Goal: Task Accomplishment & Management: Use online tool/utility

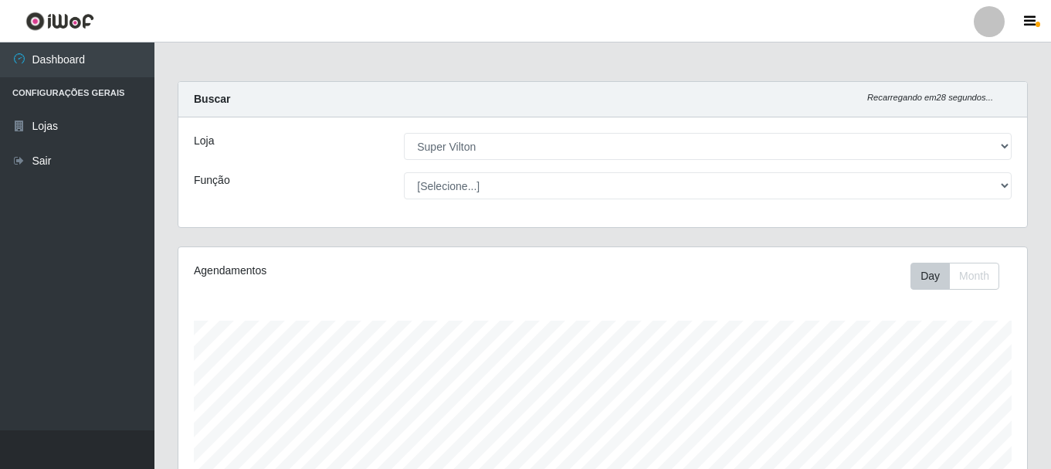
select select "379"
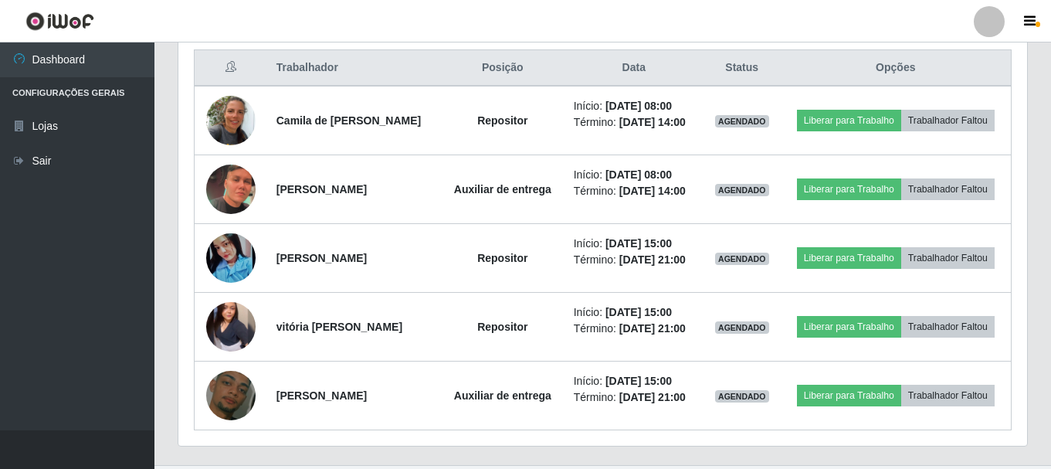
scroll to position [321, 849]
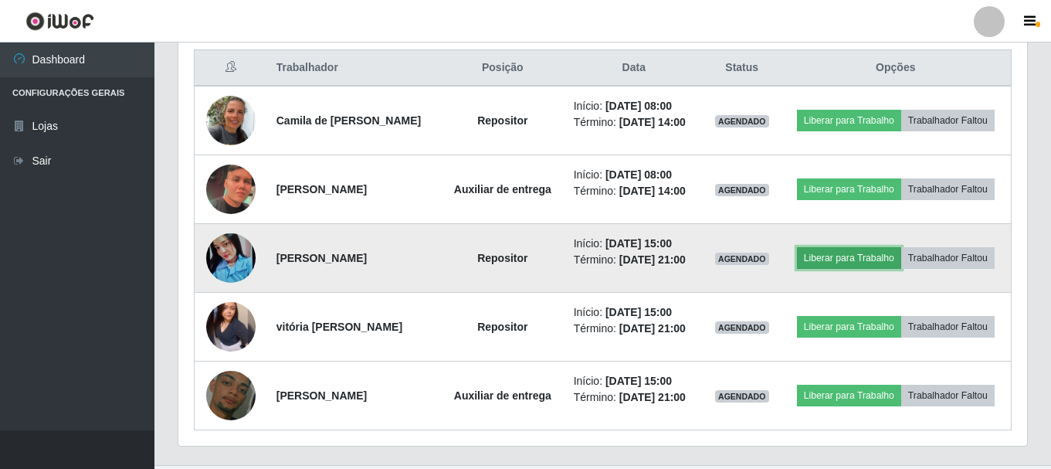
click at [860, 259] on button "Liberar para Trabalho" at bounding box center [849, 258] width 104 height 22
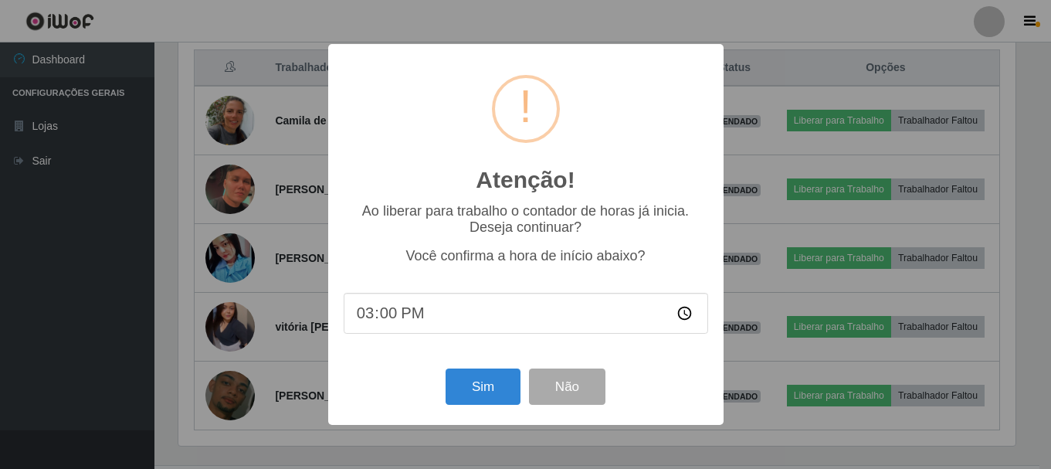
scroll to position [321, 841]
click at [477, 392] on button "Sim" at bounding box center [484, 386] width 75 height 36
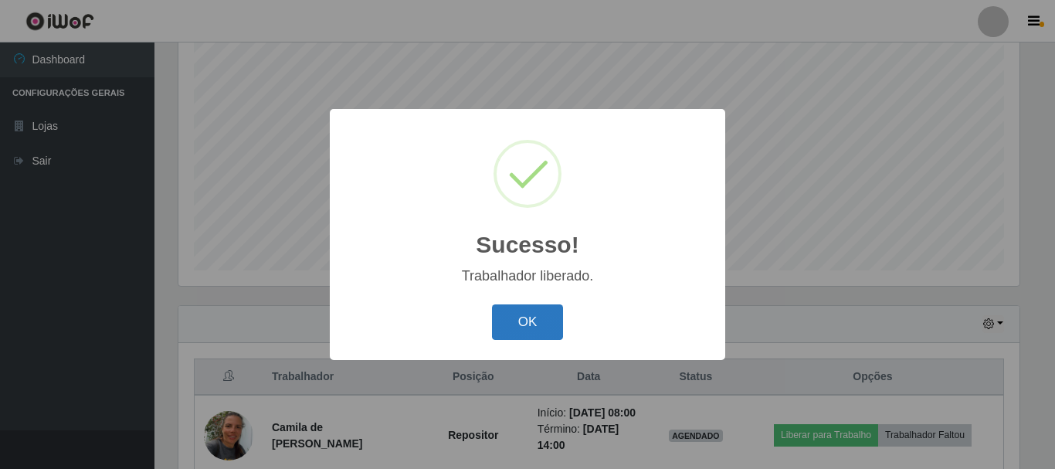
click at [532, 327] on button "OK" at bounding box center [528, 322] width 72 height 36
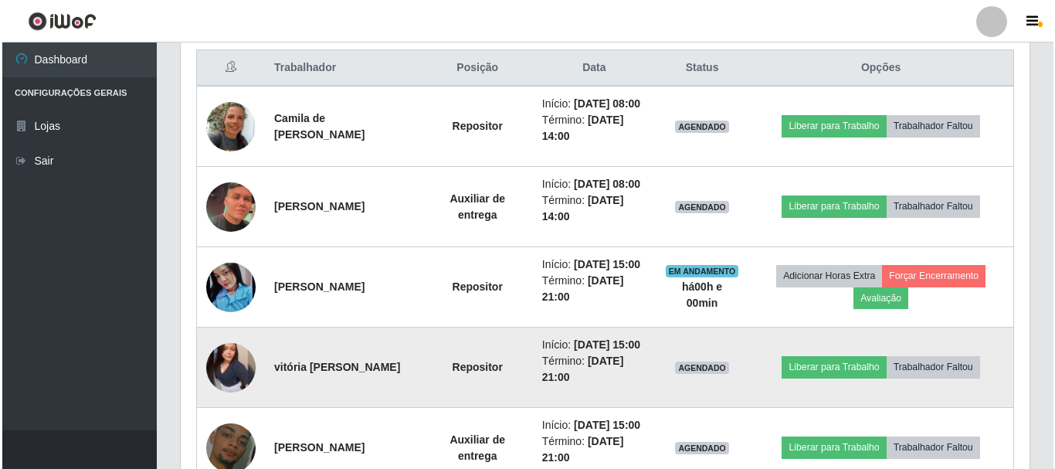
scroll to position [668, 0]
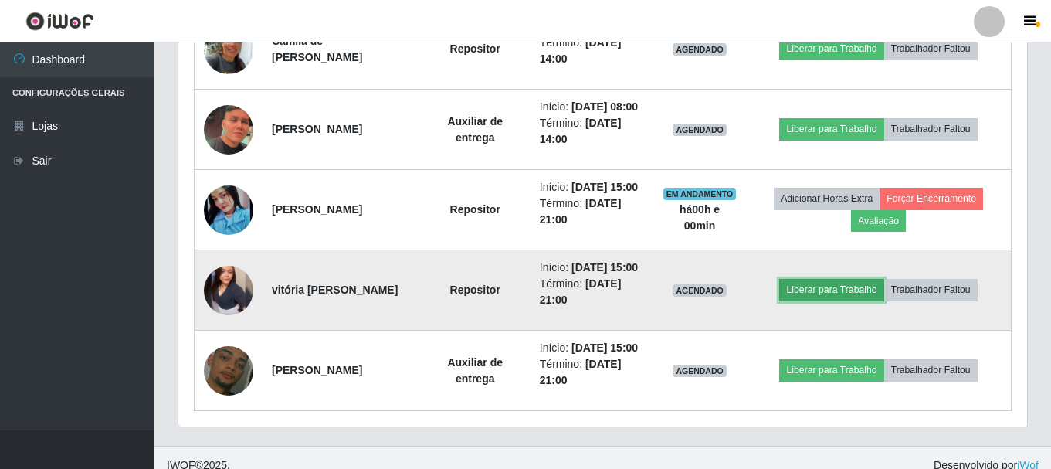
click at [851, 300] on button "Liberar para Trabalho" at bounding box center [831, 290] width 104 height 22
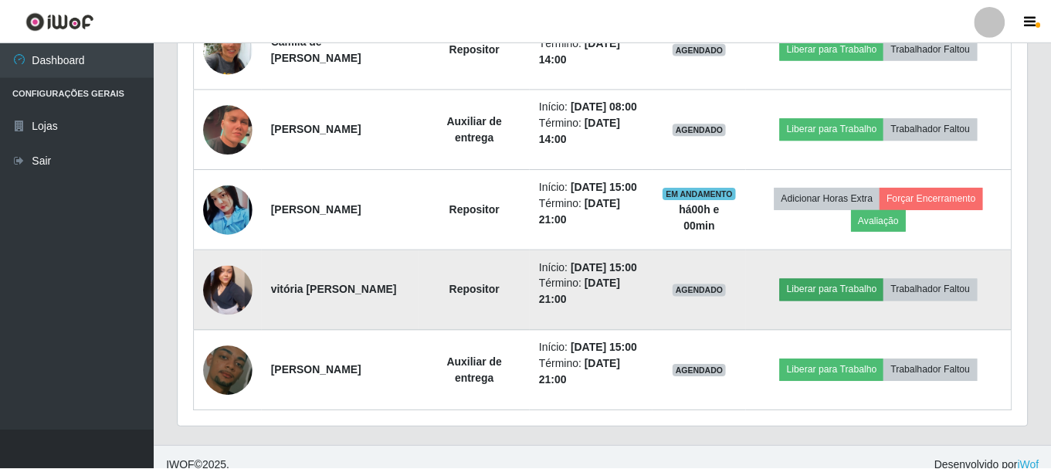
scroll to position [321, 841]
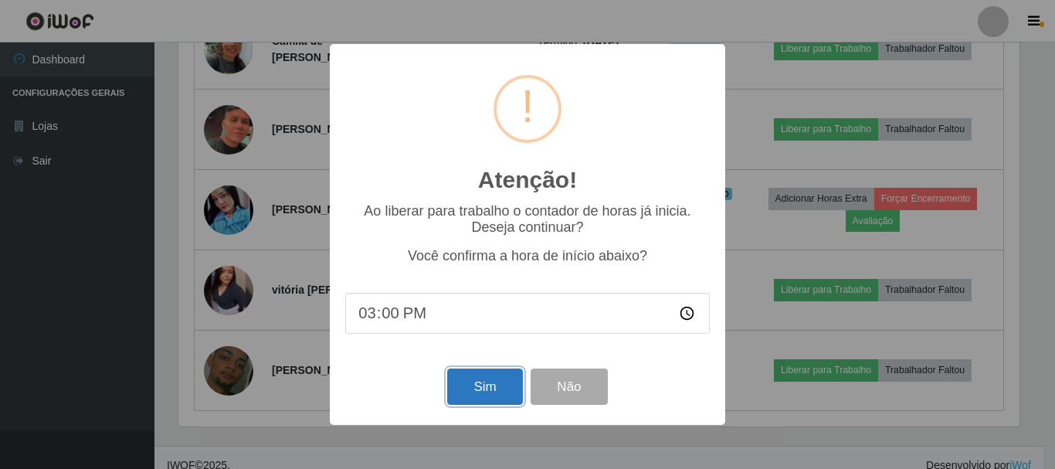
click at [474, 384] on button "Sim" at bounding box center [484, 386] width 75 height 36
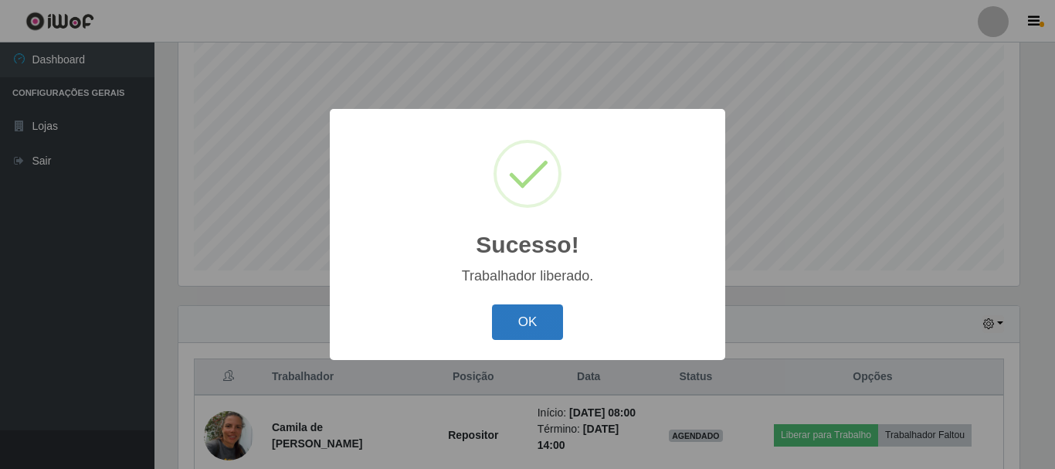
click at [514, 314] on button "OK" at bounding box center [528, 322] width 72 height 36
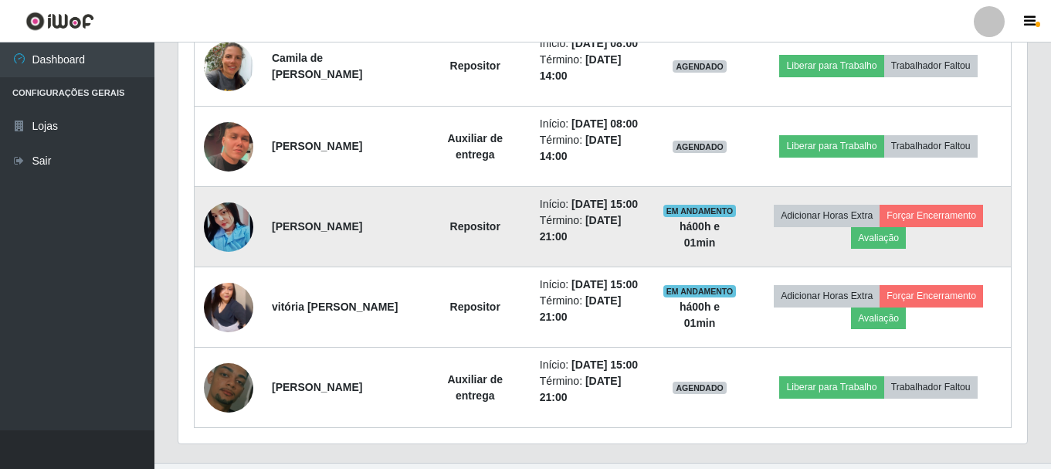
scroll to position [745, 0]
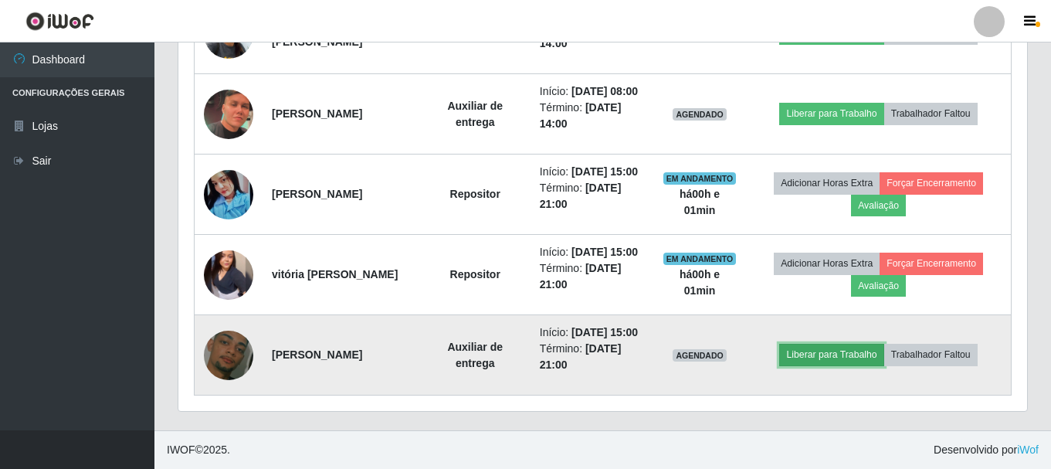
click at [850, 364] on button "Liberar para Trabalho" at bounding box center [831, 355] width 104 height 22
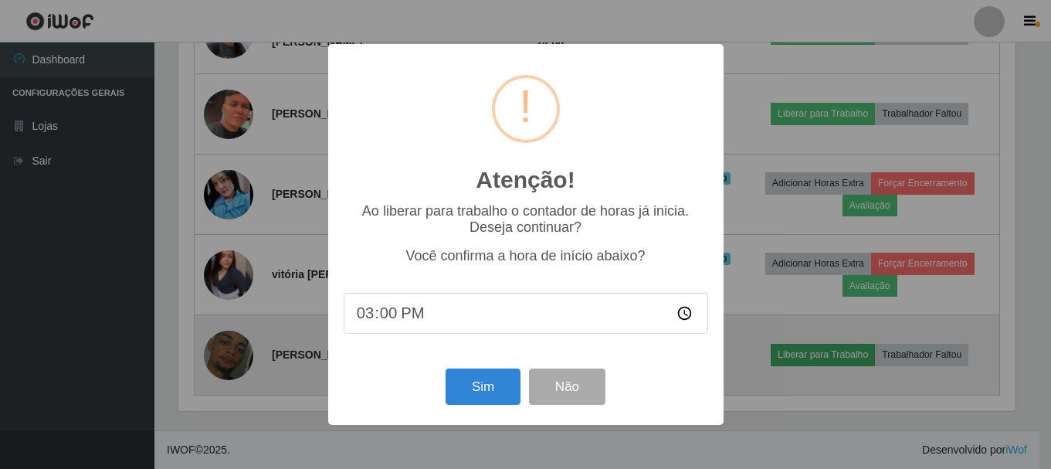
scroll to position [321, 841]
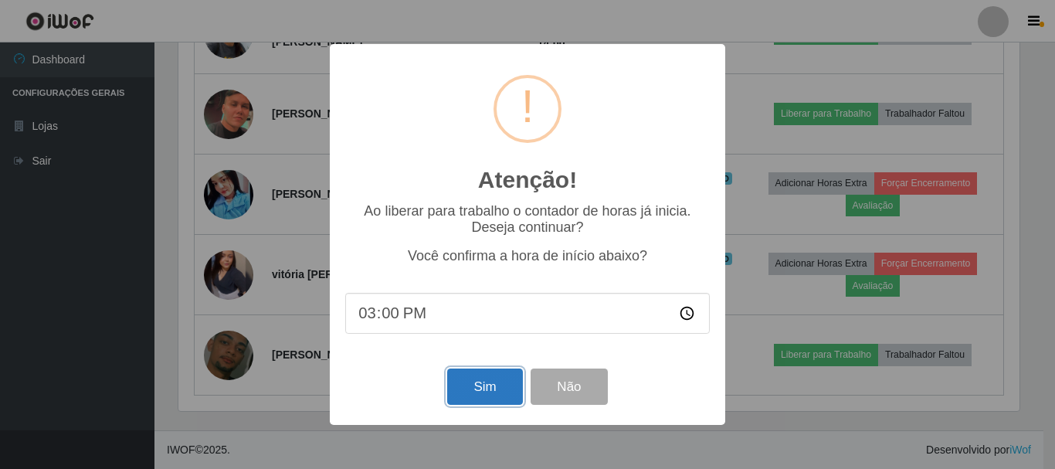
click at [473, 387] on button "Sim" at bounding box center [484, 386] width 75 height 36
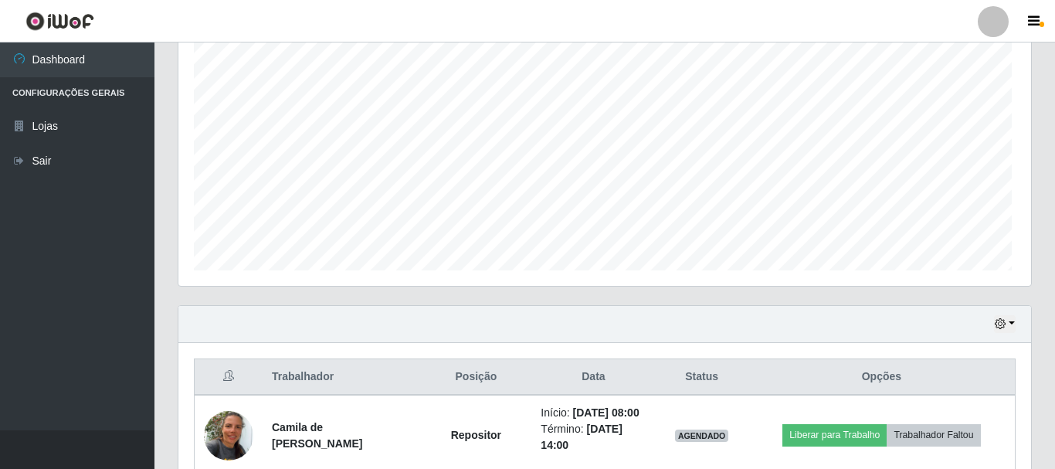
scroll to position [0, 0]
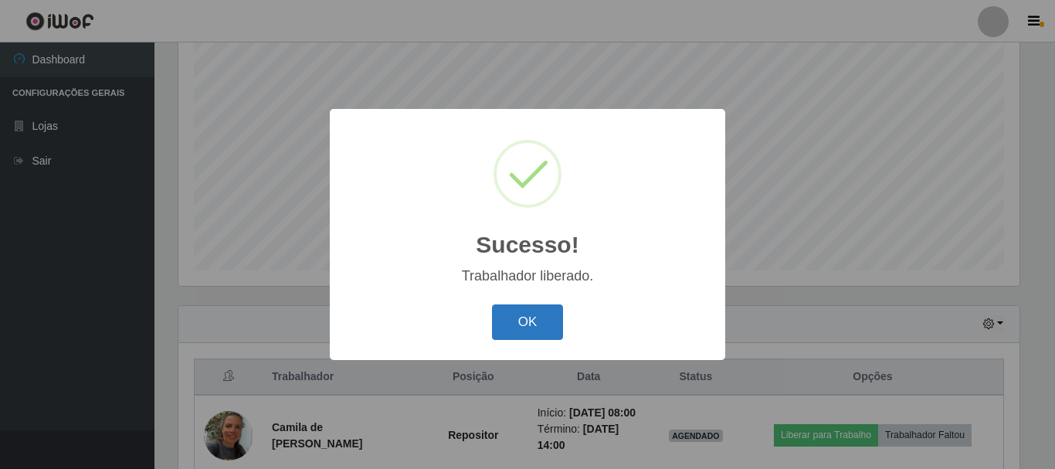
click at [519, 324] on button "OK" at bounding box center [528, 322] width 72 height 36
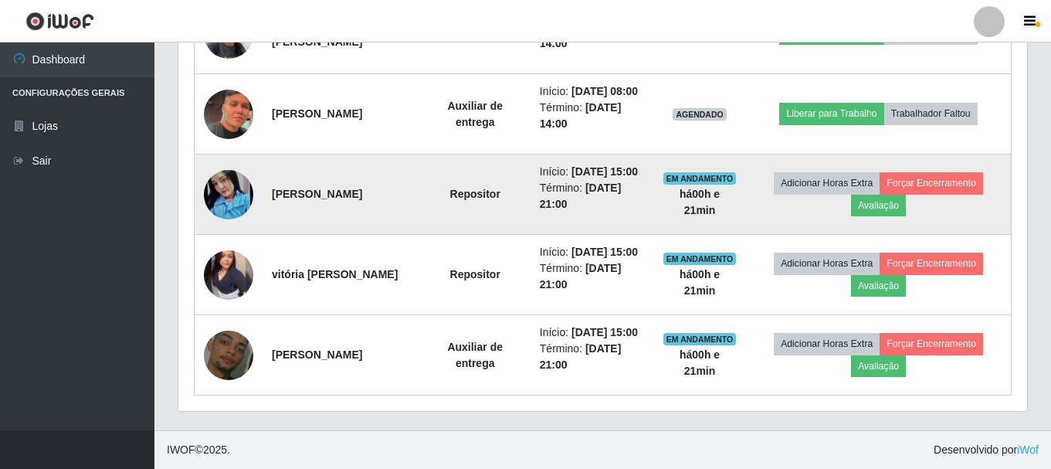
scroll to position [765, 0]
